Goal: Task Accomplishment & Management: Manage account settings

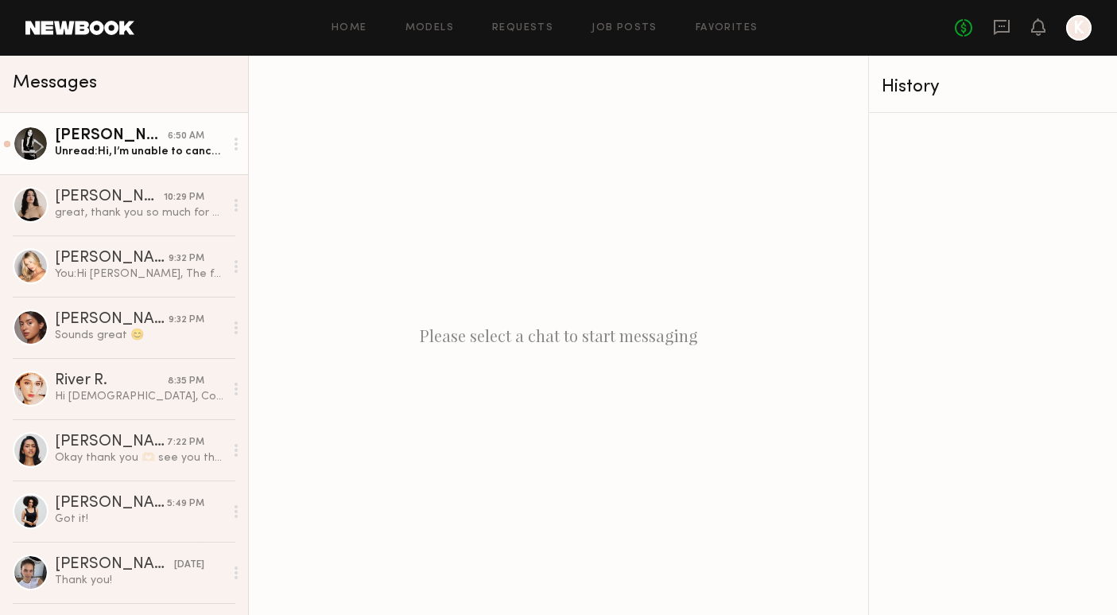
click at [162, 160] on link "[PERSON_NAME] 6:50 AM Unread: Hi, I’m unable to cancel on my side. Is it possib…" at bounding box center [124, 143] width 248 height 61
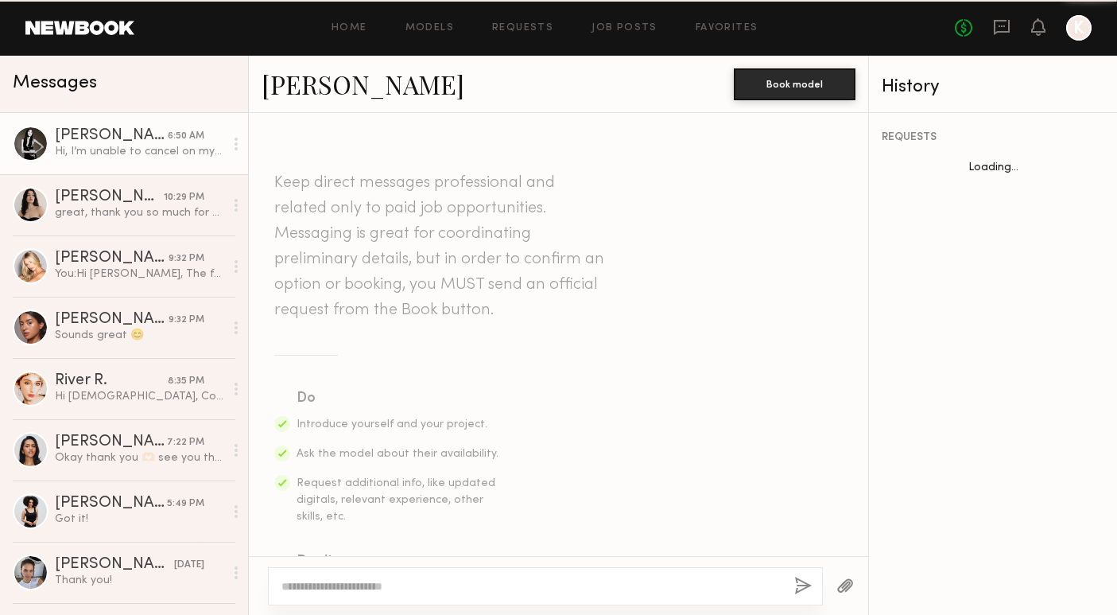
scroll to position [1726, 0]
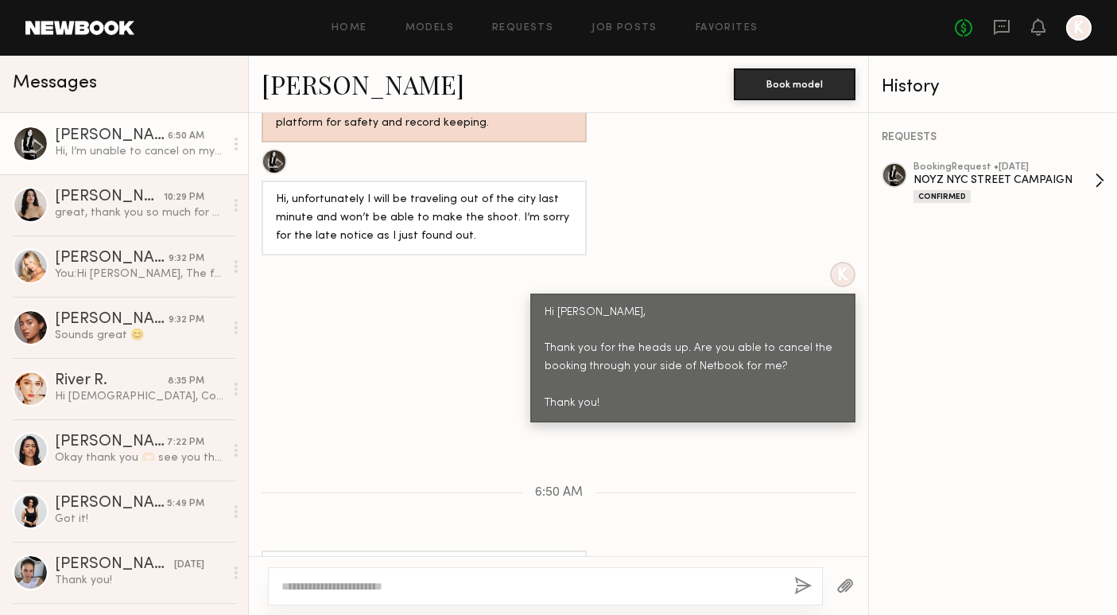
click at [1100, 179] on link "booking Request • [DATE] NOYZ [GEOGRAPHIC_DATA] CAMPAIGN Confirmed" at bounding box center [1009, 182] width 191 height 41
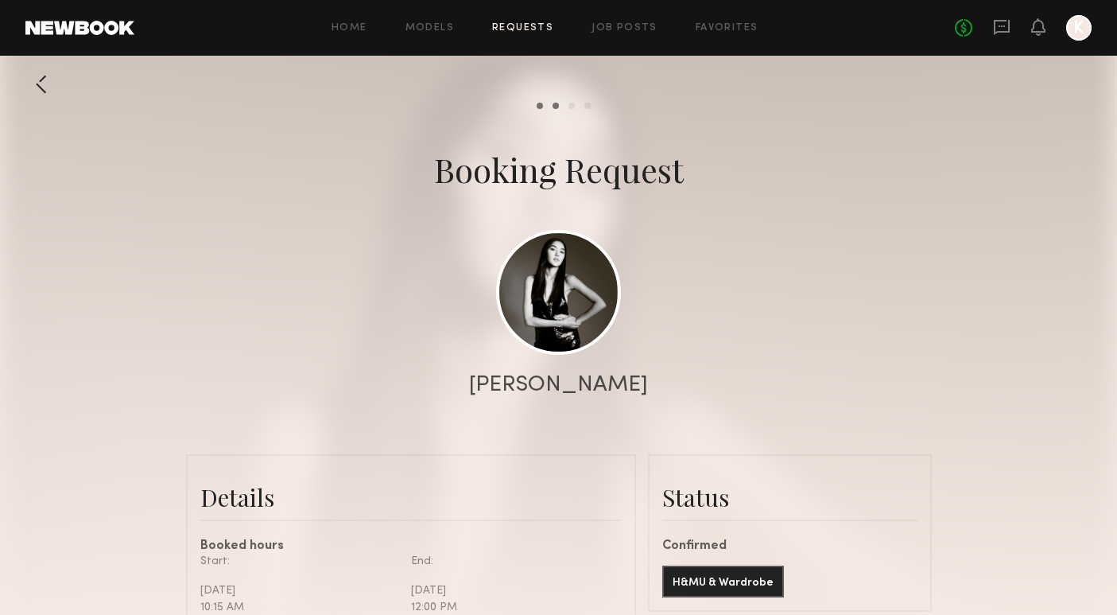
click at [520, 29] on link "Requests" at bounding box center [522, 28] width 61 height 10
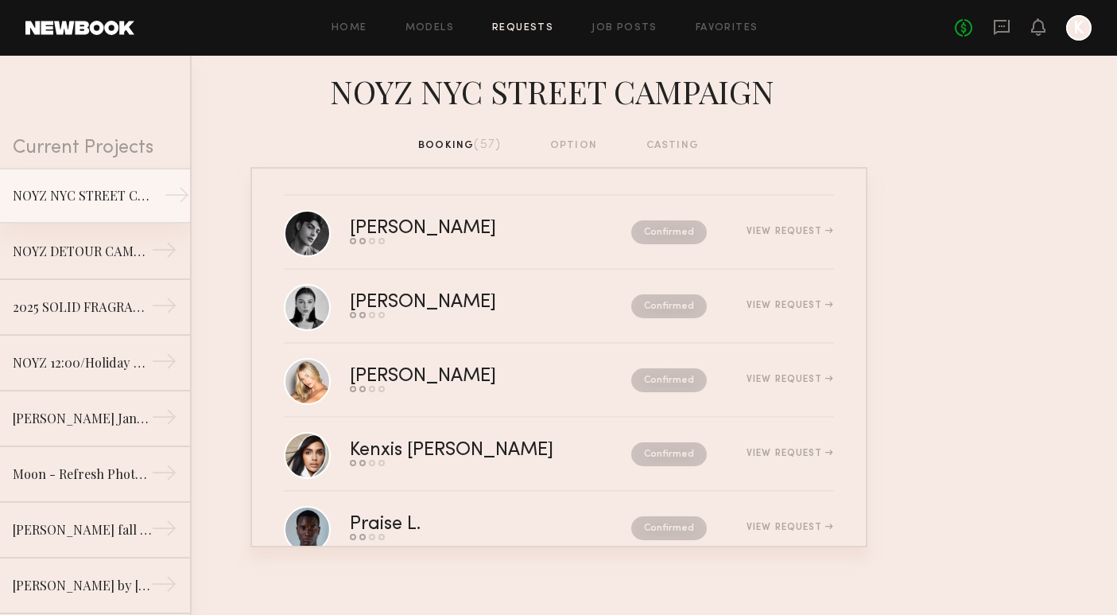
click at [52, 203] on div "NOYZ NYC STREET CAMPAIGN" at bounding box center [82, 195] width 138 height 19
click at [180, 181] on link "NOYZ NYC STREET CAMPAIGN →" at bounding box center [95, 196] width 190 height 56
click at [1011, 30] on div "No fees up to $5,000 K" at bounding box center [1023, 27] width 137 height 25
click at [1003, 30] on icon at bounding box center [1002, 27] width 16 height 15
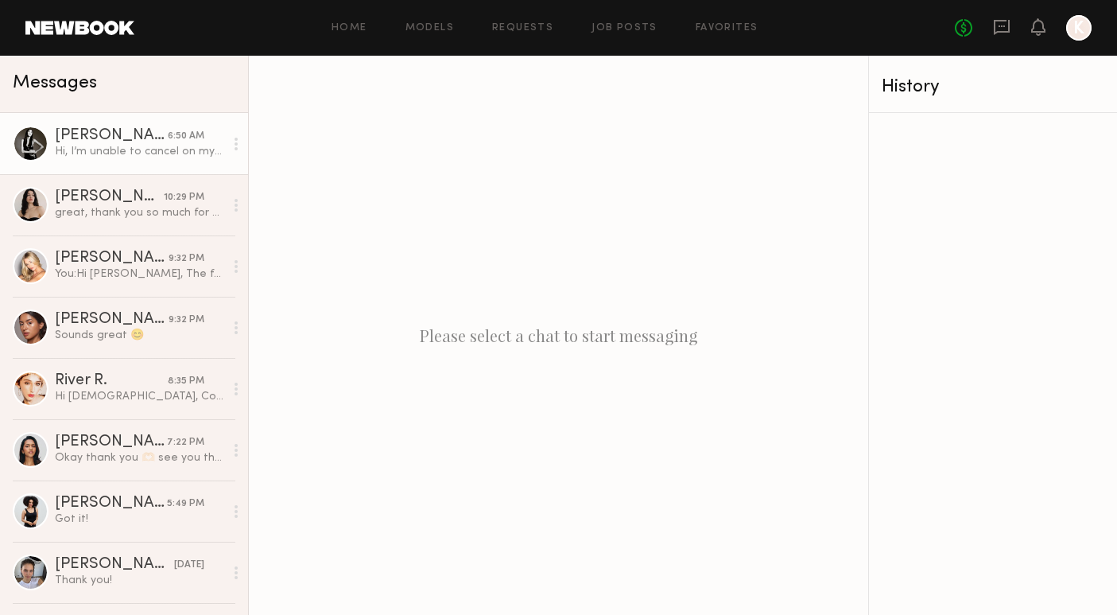
click at [235, 152] on div at bounding box center [236, 144] width 24 height 32
click at [238, 134] on div at bounding box center [236, 144] width 24 height 32
click at [140, 149] on div "Hi, I’m unable to cancel on my side. Is it possible to cancel through your side…" at bounding box center [139, 151] width 169 height 15
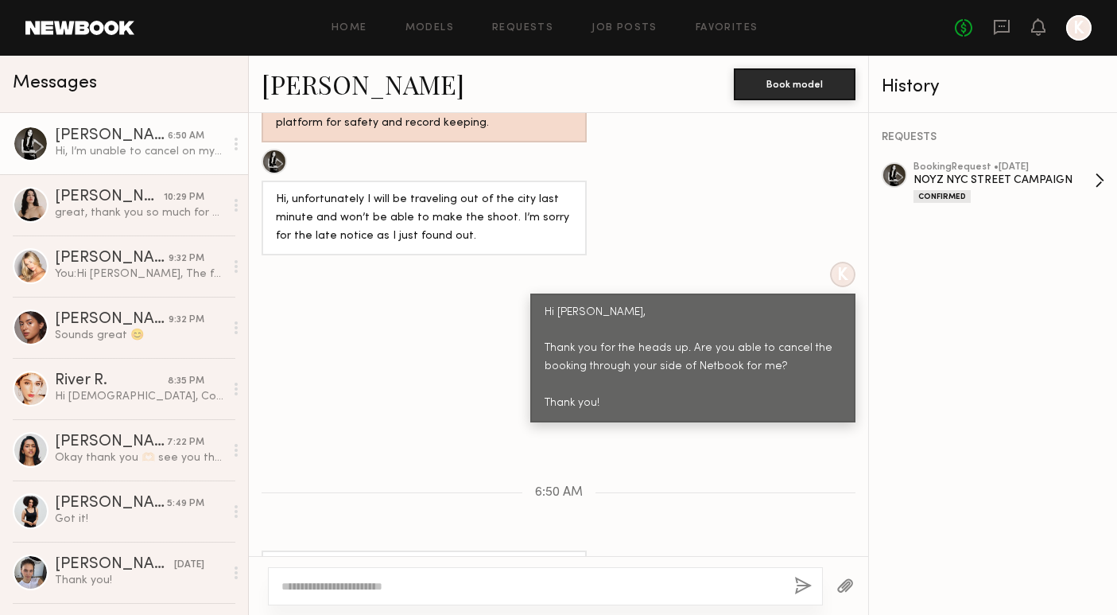
click at [937, 192] on div "Confirmed" at bounding box center [942, 196] width 57 height 13
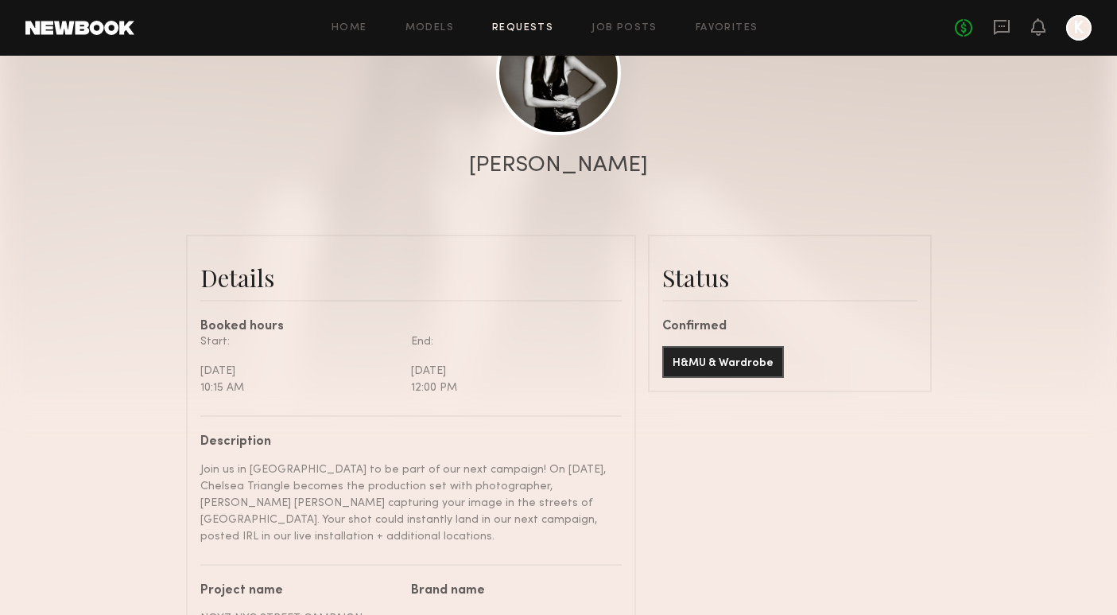
scroll to position [213, 0]
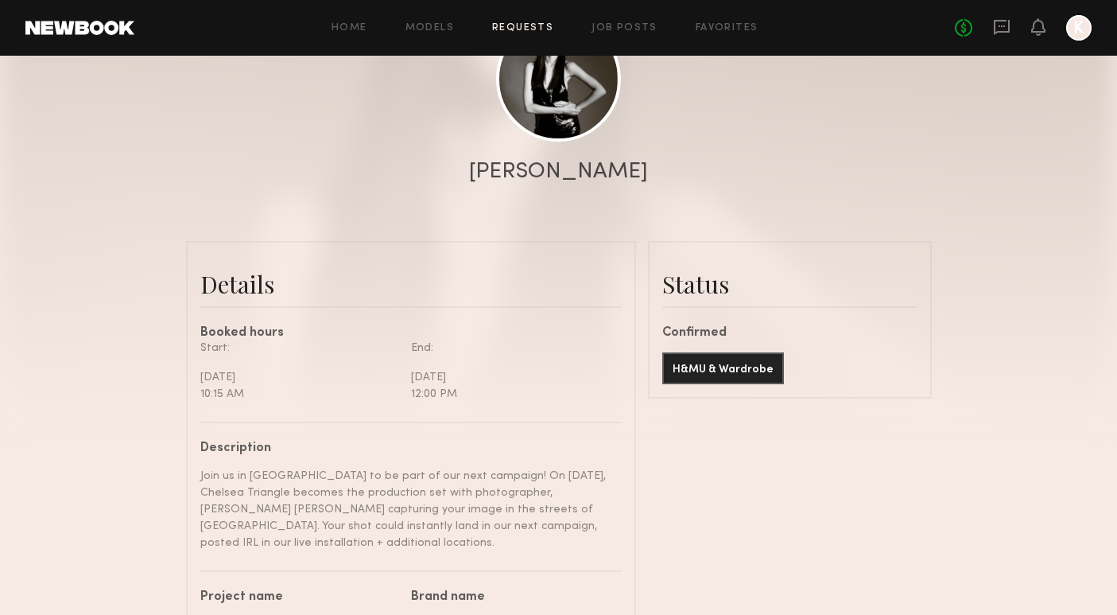
click at [867, 371] on div "H&MU & Wardrobe" at bounding box center [789, 362] width 255 height 45
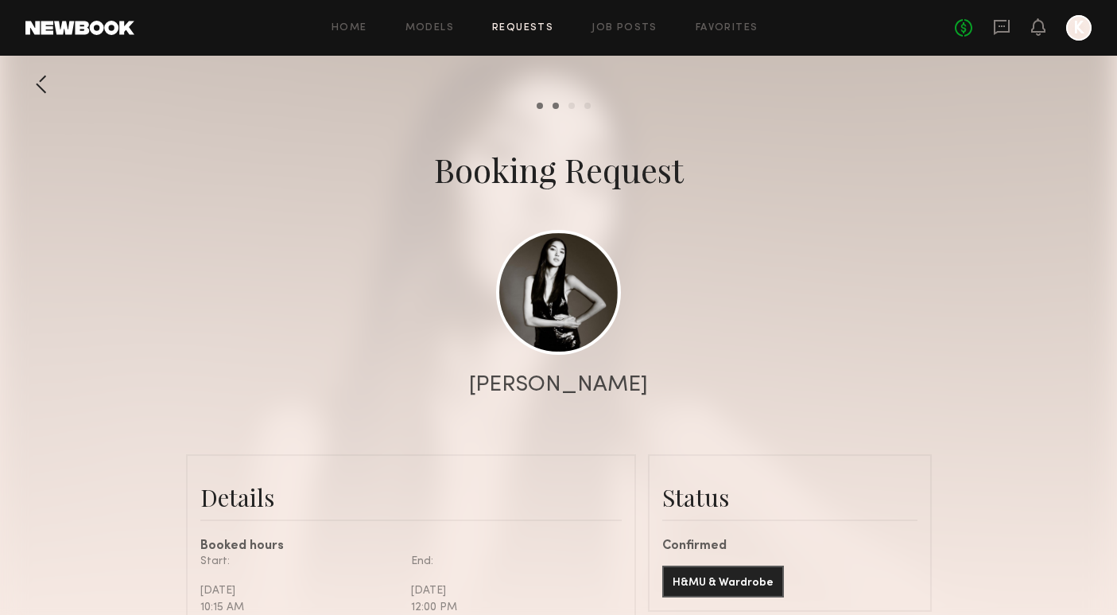
scroll to position [0, 0]
click at [1043, 30] on icon at bounding box center [1038, 26] width 13 height 11
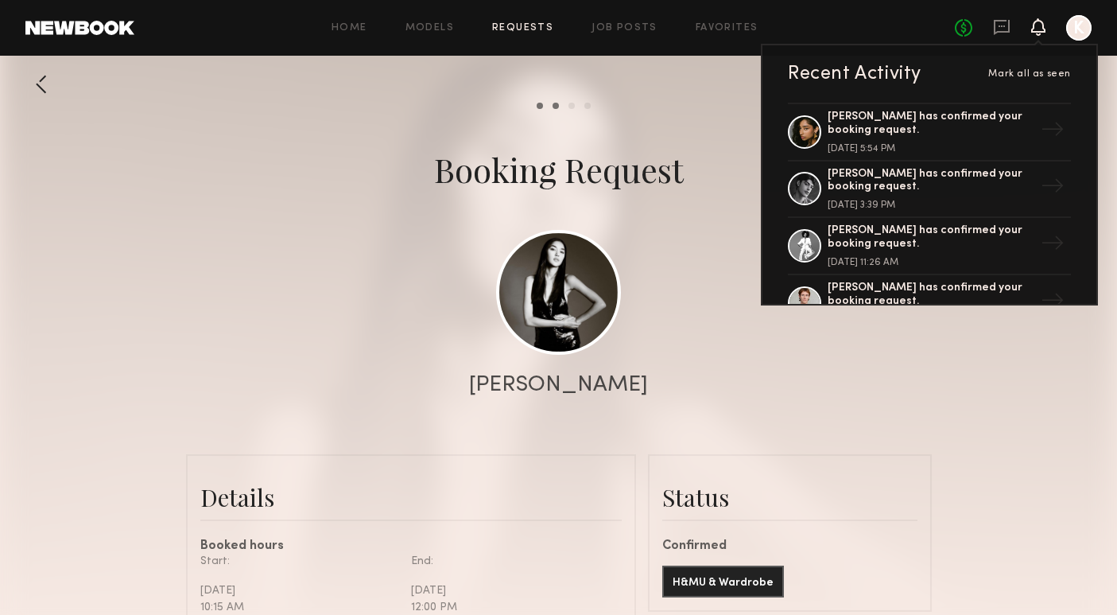
click at [1103, 22] on header "Home Models Requests Job Posts Favorites Sign Out No fees up to $5,000 Recent A…" at bounding box center [558, 28] width 1117 height 56
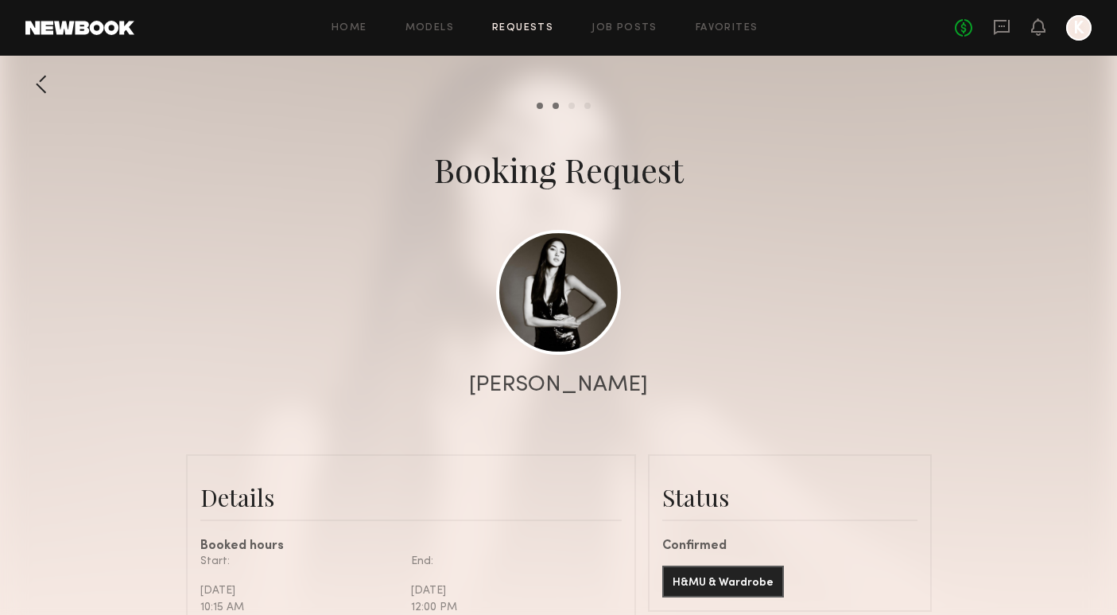
click at [1077, 40] on div at bounding box center [1078, 27] width 25 height 25
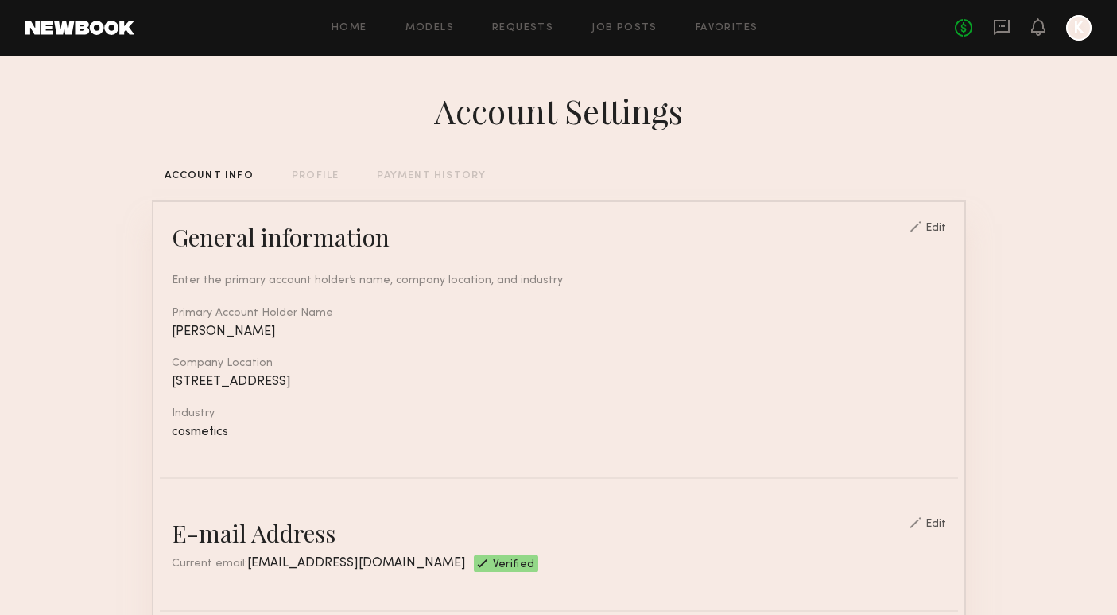
click at [516, 21] on div "Home Models Requests Job Posts Favorites Sign Out No fees up to $5,000 K" at bounding box center [612, 27] width 957 height 25
click at [516, 23] on link "Requests" at bounding box center [522, 28] width 61 height 10
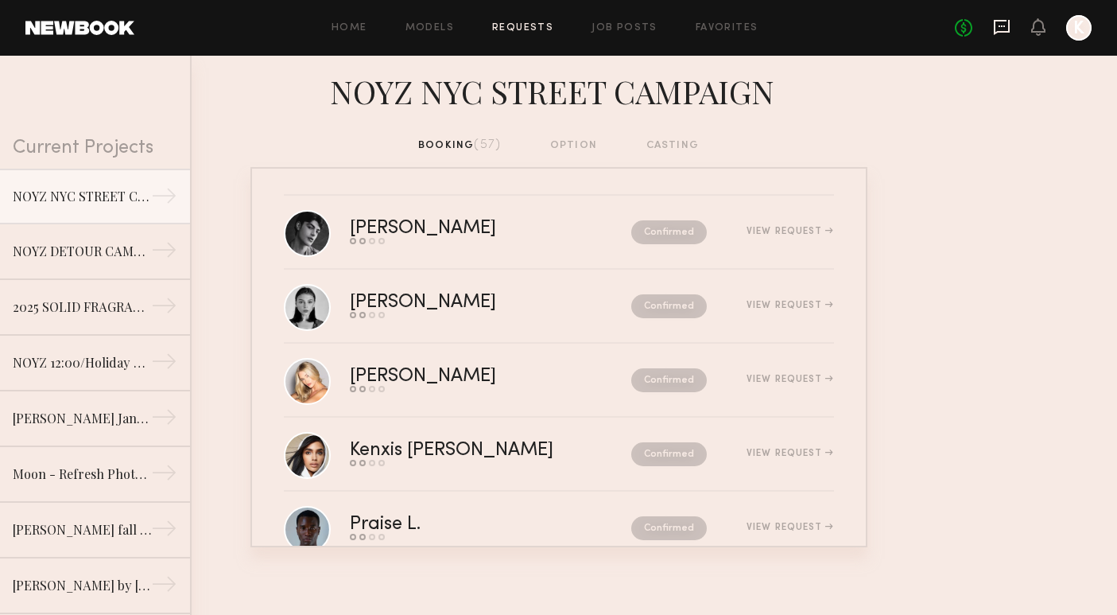
click at [1003, 22] on icon at bounding box center [1001, 26] width 17 height 17
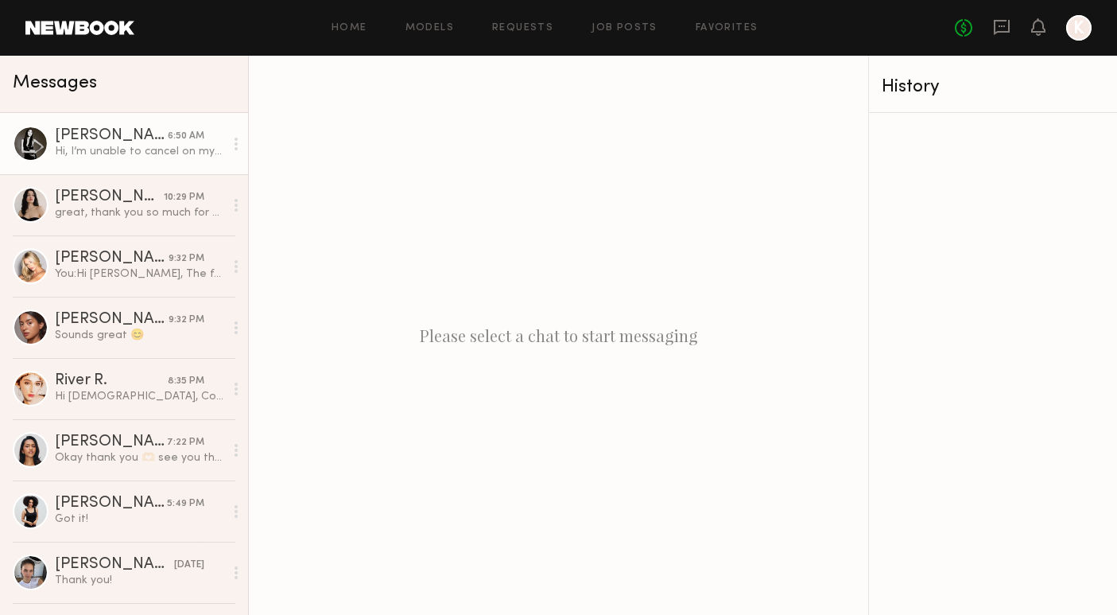
click at [70, 164] on link "Kaili B. 6:50 AM Hi, I’m unable to cancel on my side. Is it possible to cancel …" at bounding box center [124, 143] width 248 height 61
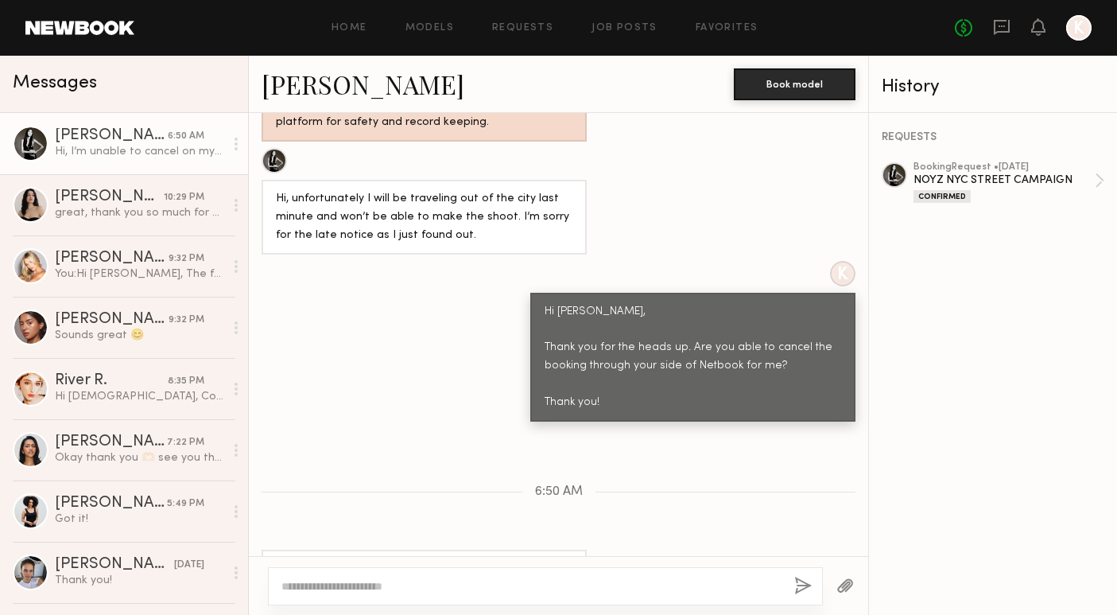
scroll to position [1726, 0]
click at [527, 17] on div "Home Models Requests Job Posts Favorites Sign Out No fees up to $5,000 K" at bounding box center [612, 27] width 957 height 25
click at [529, 25] on link "Requests" at bounding box center [522, 28] width 61 height 10
